Goal: Task Accomplishment & Management: Manage account settings

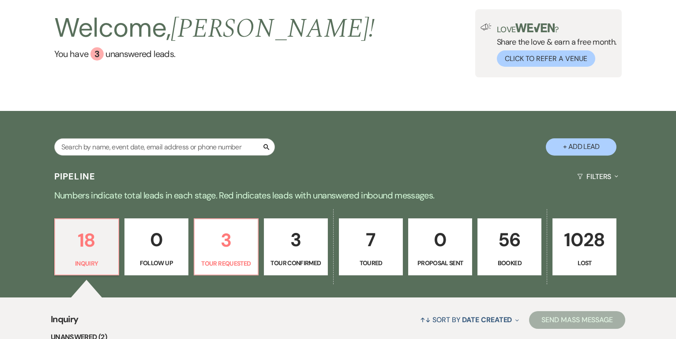
scroll to position [59, 0]
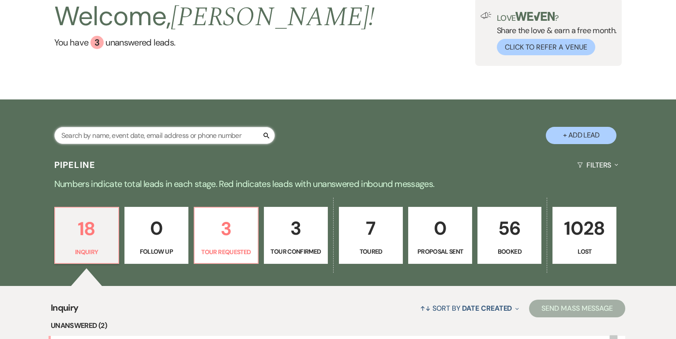
click at [193, 133] on input "text" at bounding box center [164, 135] width 221 height 17
type input "[PERSON_NAME]"
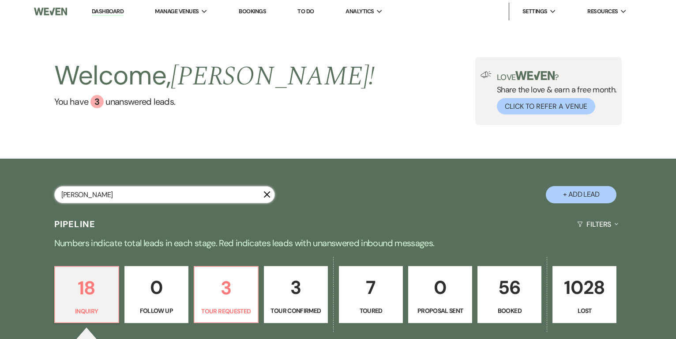
select select "8"
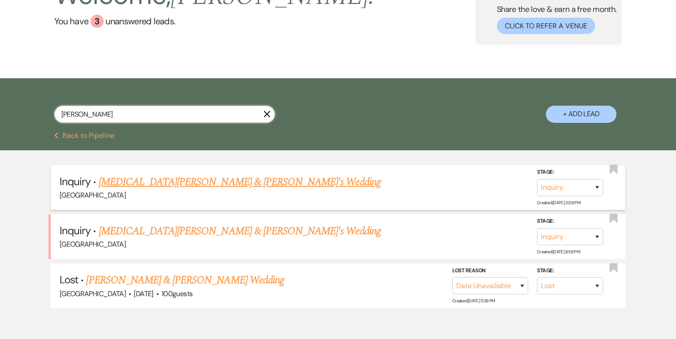
scroll to position [81, 0]
type input "[PERSON_NAME]"
click at [186, 179] on link "[MEDICAL_DATA][PERSON_NAME] & [PERSON_NAME]'s Wedding" at bounding box center [240, 181] width 282 height 16
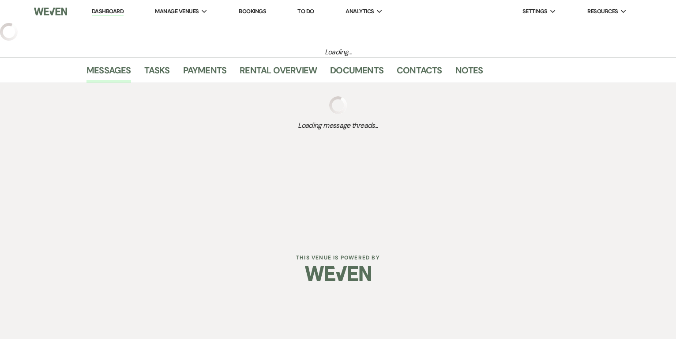
select select "5"
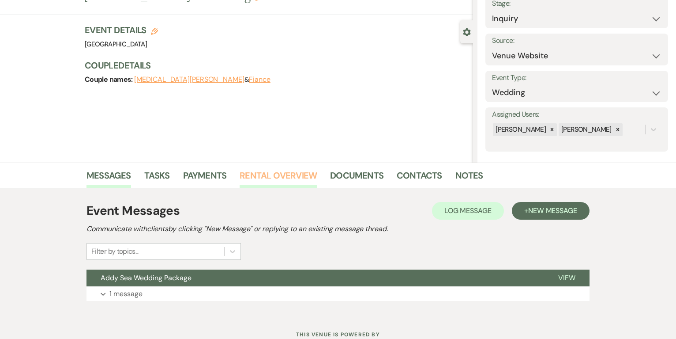
scroll to position [91, 0]
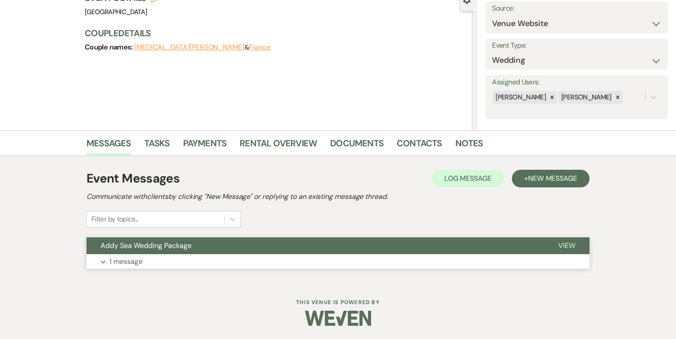
click at [141, 246] on span "Addy Sea Wedding Package" at bounding box center [146, 245] width 91 height 9
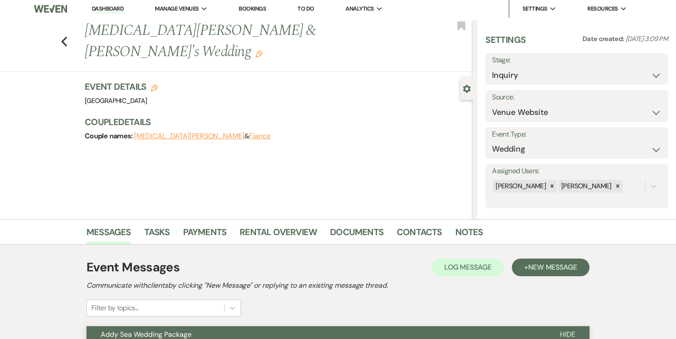
scroll to position [0, 0]
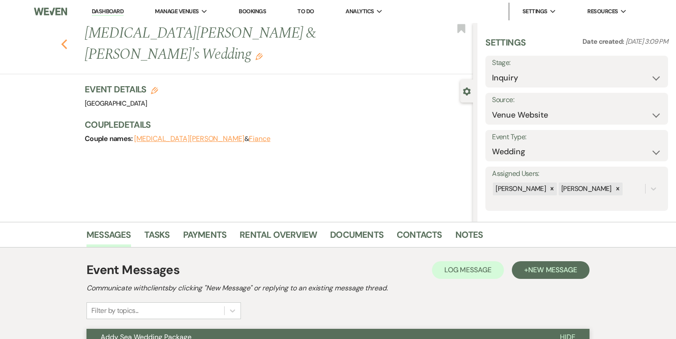
click at [64, 39] on icon "Previous" at bounding box center [64, 44] width 7 height 11
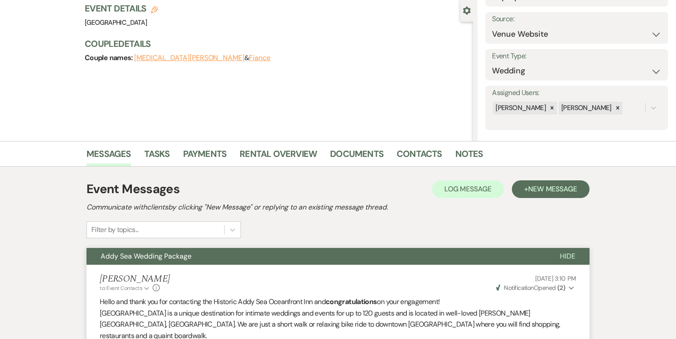
select select "8"
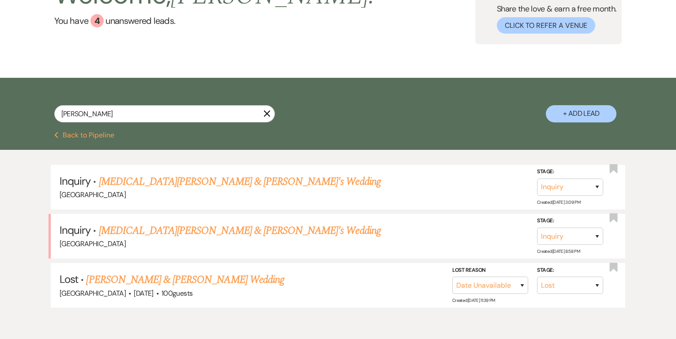
click at [141, 230] on link "[MEDICAL_DATA][PERSON_NAME] & [PERSON_NAME]'s Wedding" at bounding box center [240, 230] width 282 height 16
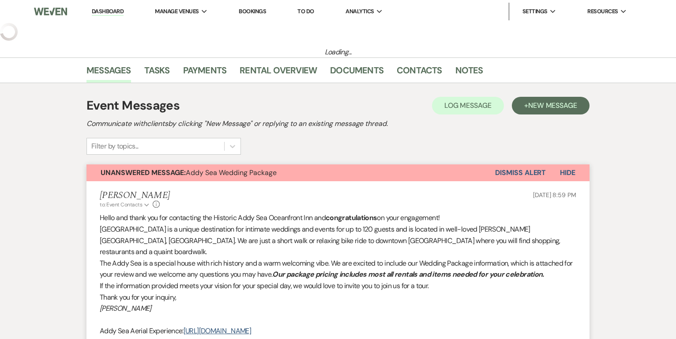
select select "17"
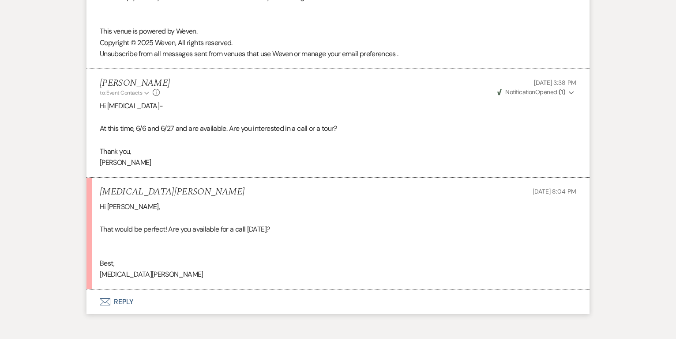
scroll to position [1275, 0]
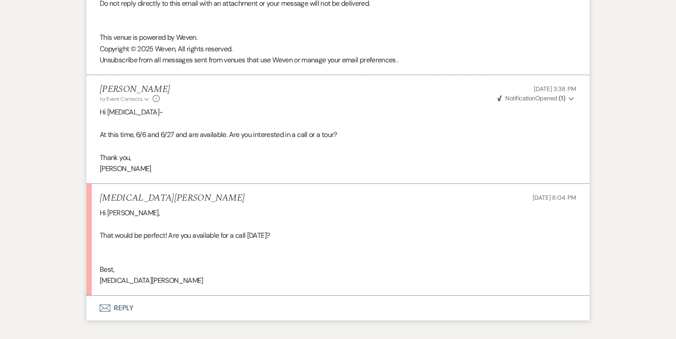
scroll to position [81, 0]
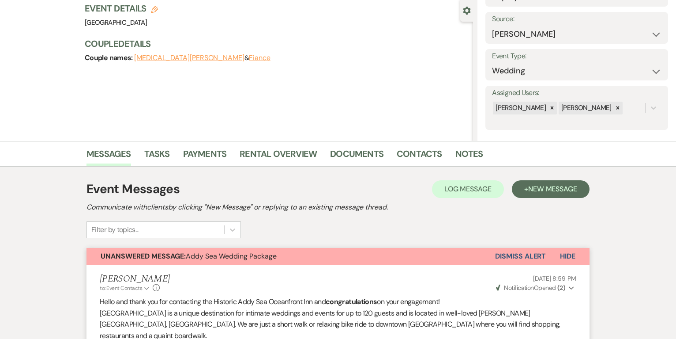
select select "8"
